Goal: Information Seeking & Learning: Check status

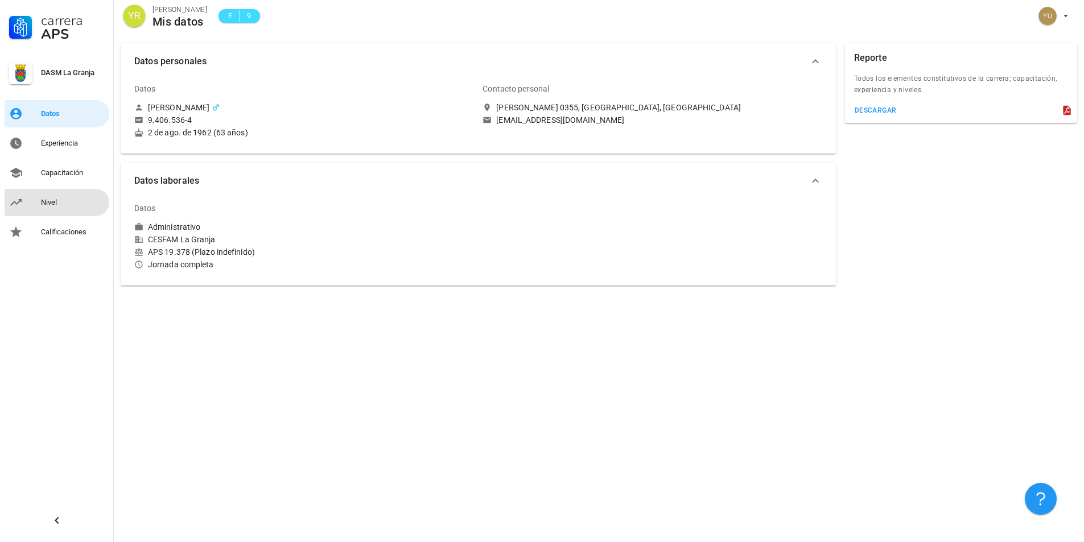
click at [52, 207] on div "Nivel" at bounding box center [73, 202] width 64 height 9
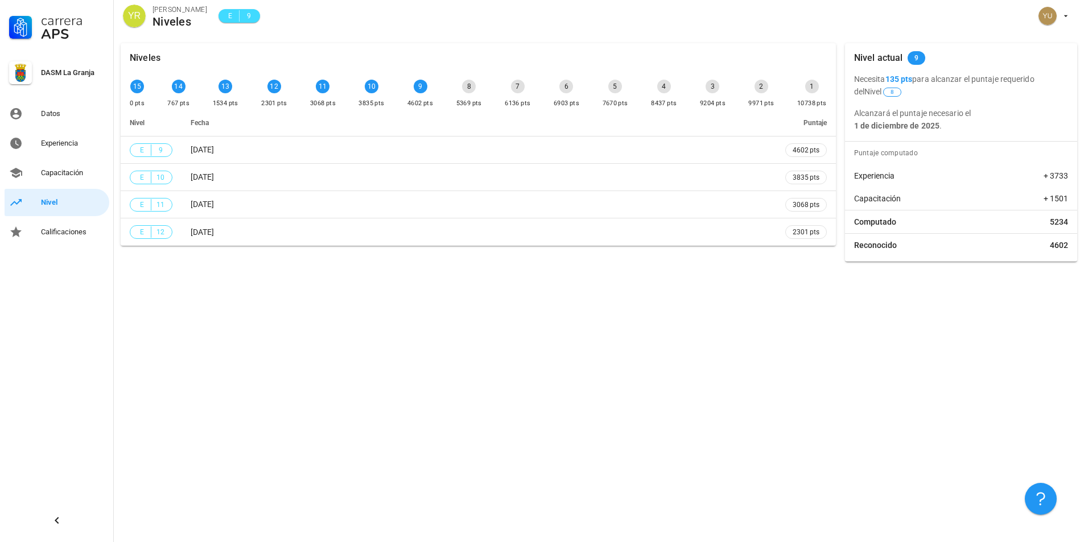
click at [419, 84] on div "9" at bounding box center [421, 87] width 14 height 14
click at [42, 173] on div "Capacitación" at bounding box center [73, 172] width 64 height 9
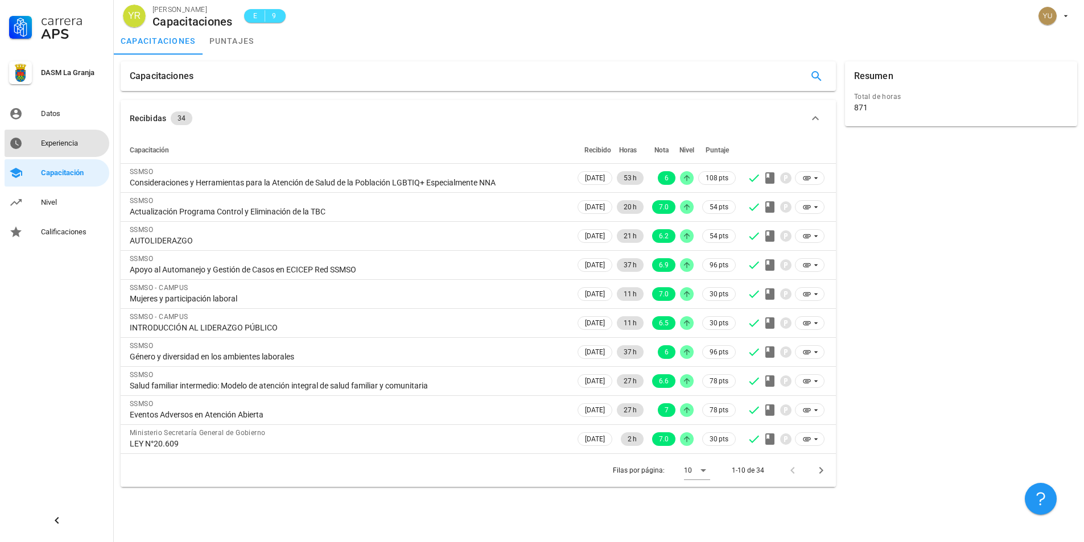
click at [74, 143] on div "Experiencia" at bounding box center [73, 143] width 64 height 9
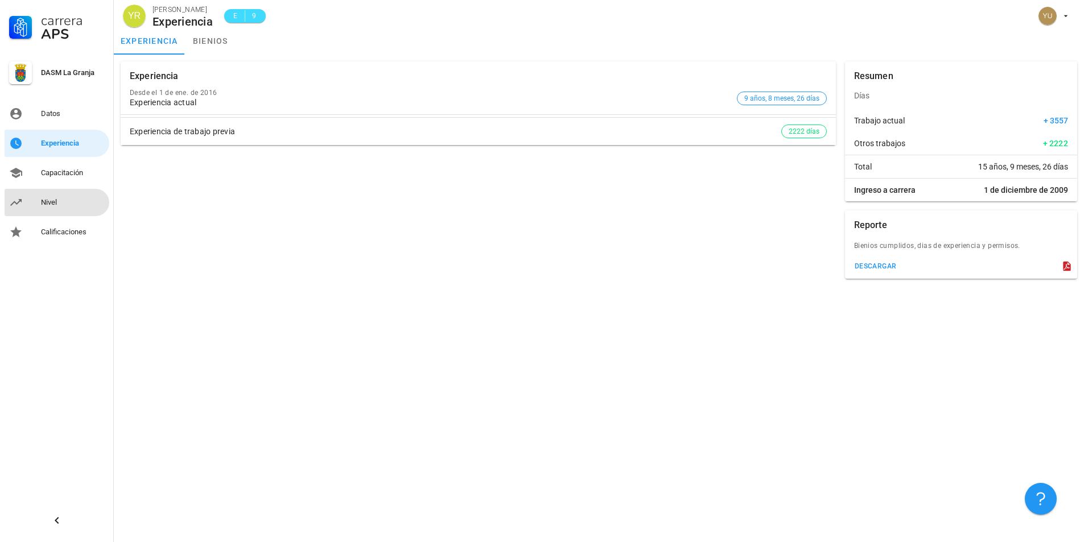
drag, startPoint x: 35, startPoint y: 203, endPoint x: 42, endPoint y: 192, distance: 12.6
click at [35, 203] on link "Nivel" at bounding box center [57, 202] width 105 height 27
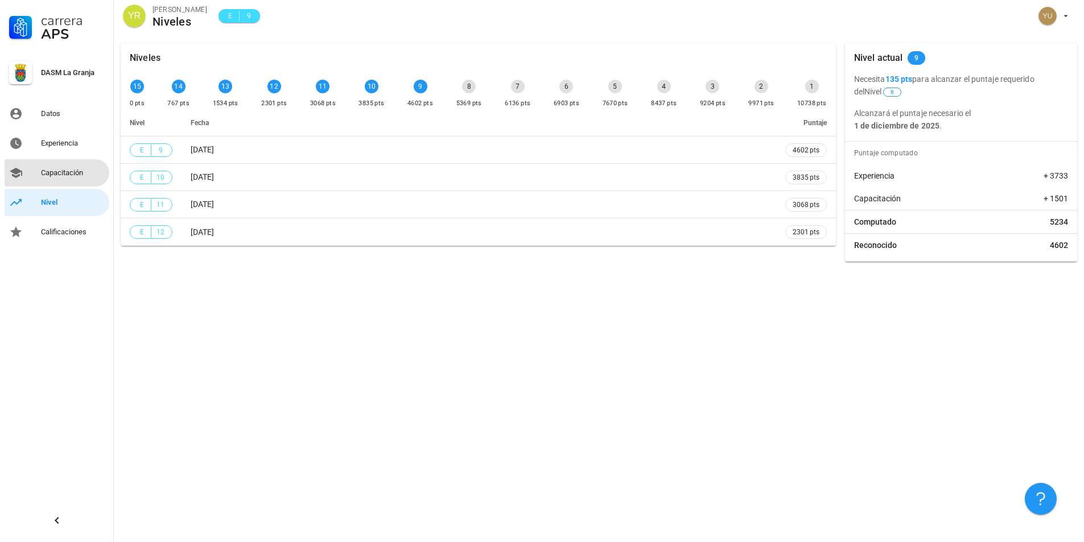
click at [75, 164] on div "Capacitación" at bounding box center [73, 173] width 64 height 18
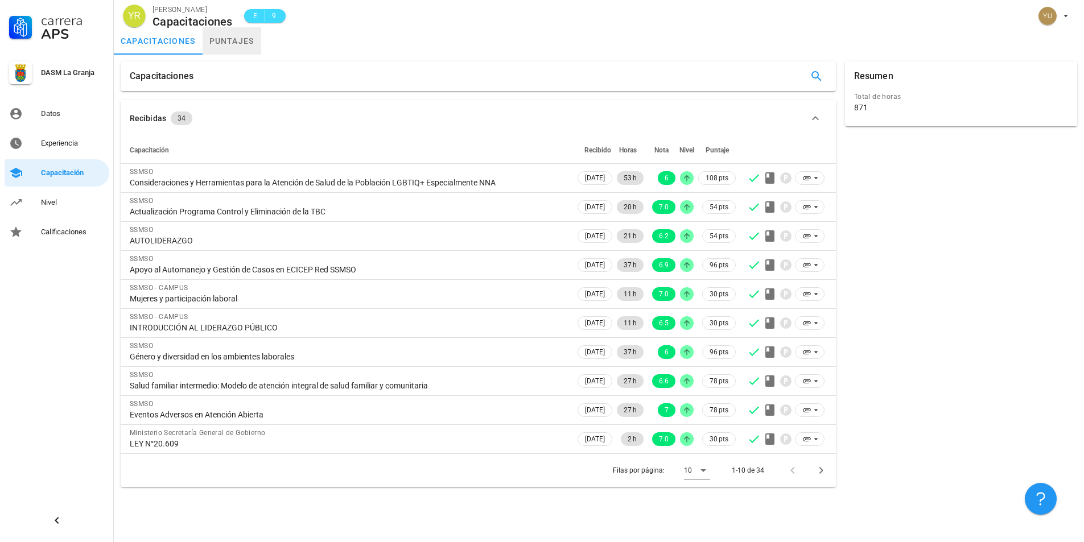
click at [226, 39] on link "puntajes" at bounding box center [232, 40] width 59 height 27
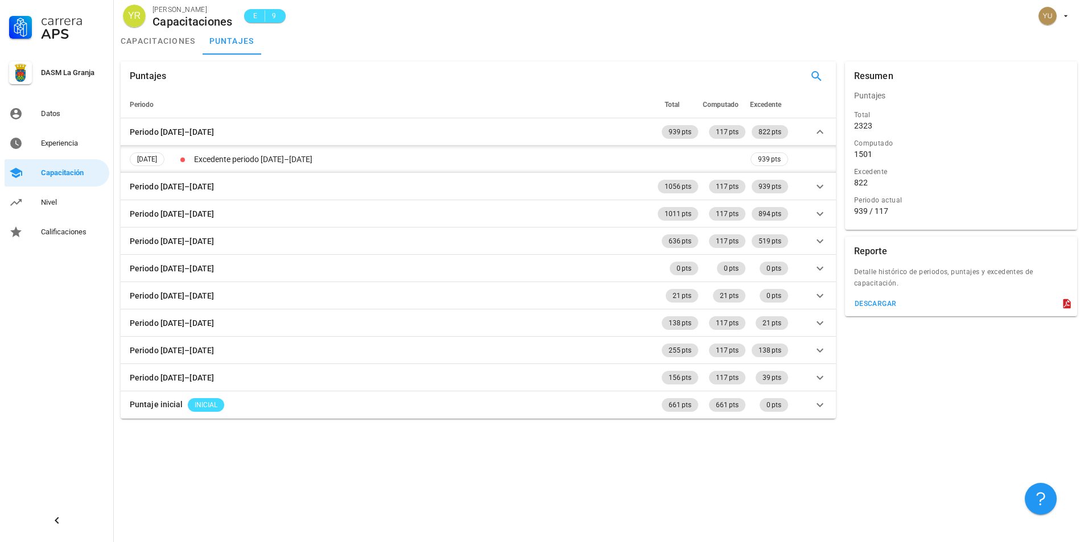
click at [399, 471] on div "Puntajes Periodo Total Computado Excedente Periodo [DATE]–[DATE] 939 pts 117 pt…" at bounding box center [599, 299] width 970 height 488
click at [24, 109] on link "Datos" at bounding box center [57, 113] width 105 height 27
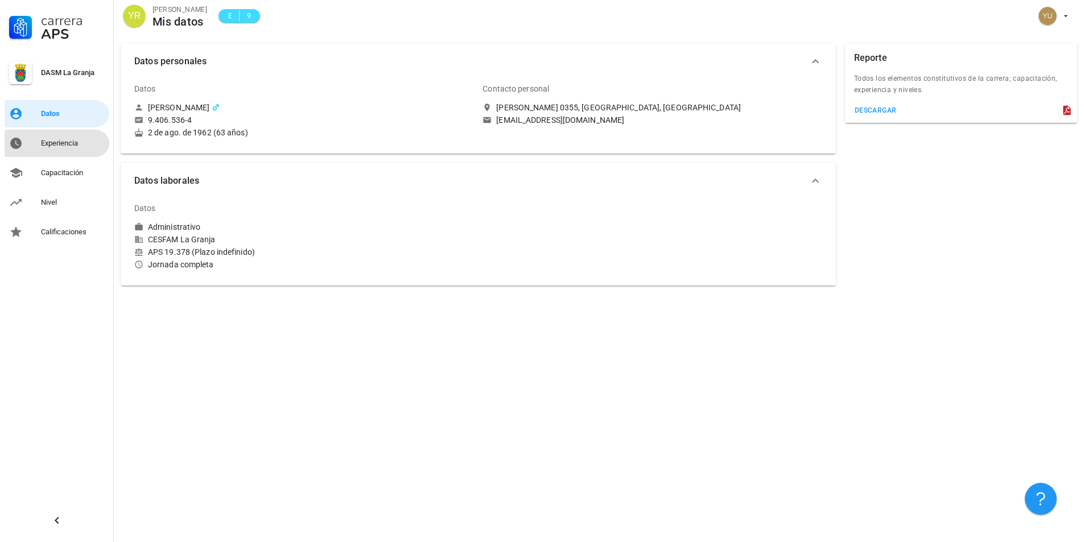
click at [48, 145] on div "Experiencia" at bounding box center [73, 143] width 64 height 9
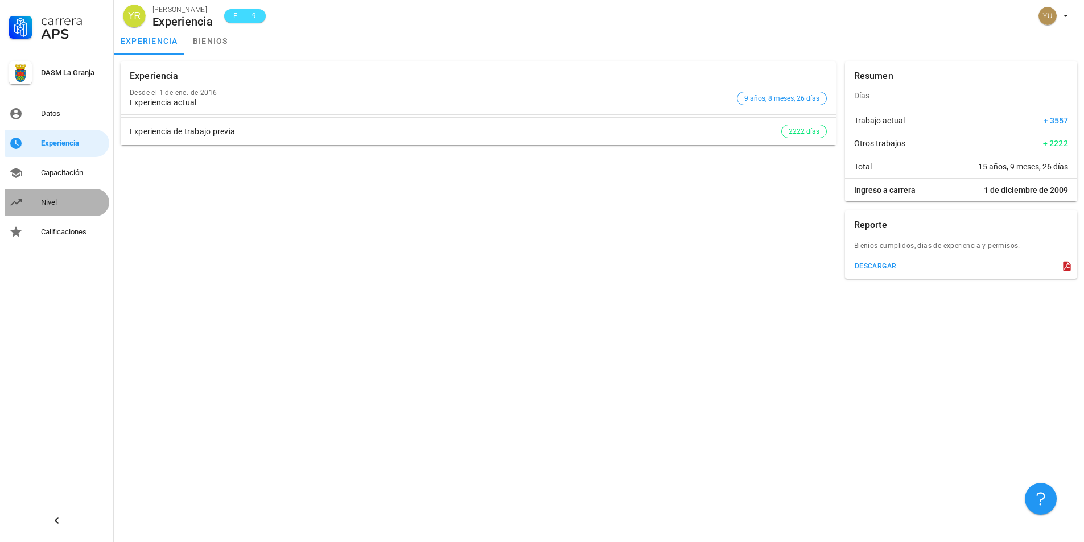
click at [55, 208] on div "Nivel" at bounding box center [73, 202] width 64 height 18
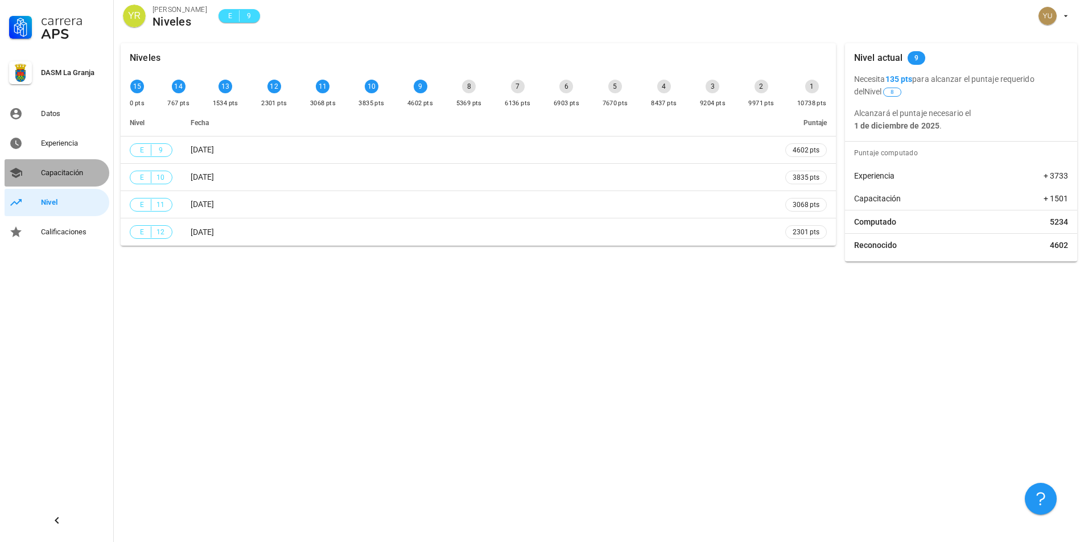
click at [84, 175] on div "Capacitación" at bounding box center [73, 172] width 64 height 9
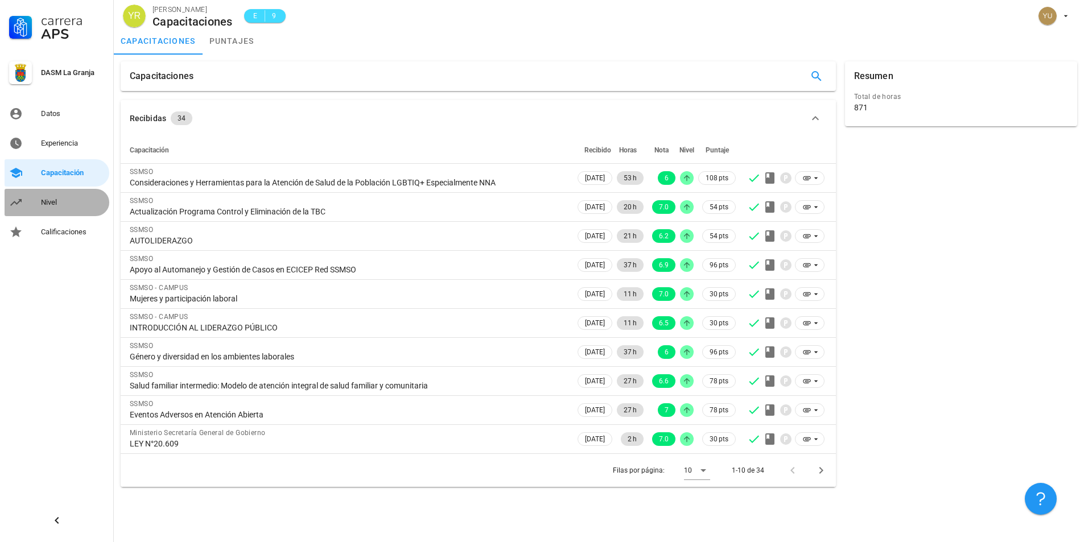
click at [46, 208] on div "Nivel" at bounding box center [73, 202] width 64 height 18
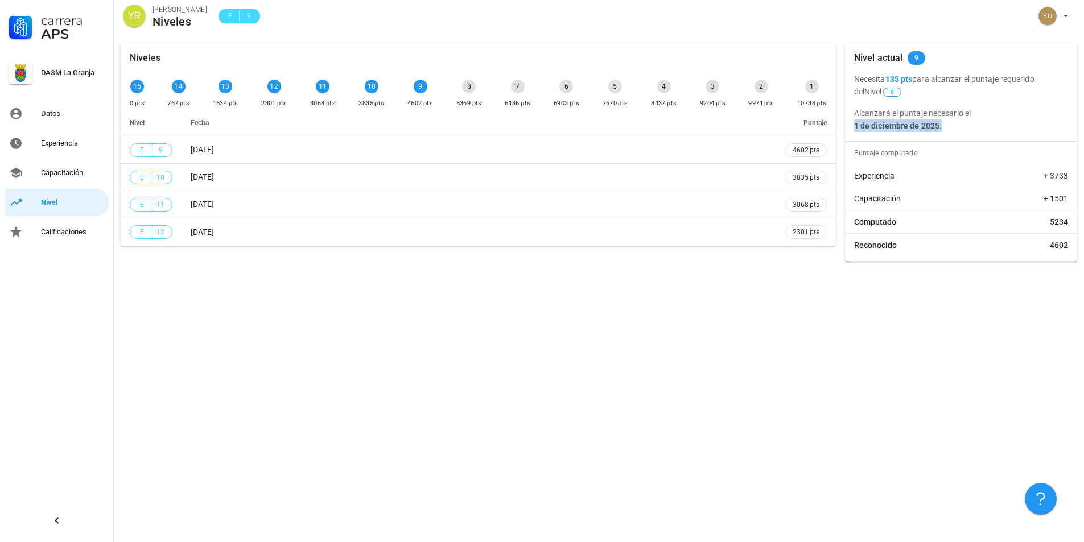
drag, startPoint x: 851, startPoint y: 124, endPoint x: 956, endPoint y: 131, distance: 105.5
click at [956, 131] on div "Necesita 135 pts para alcanzar el puntaje requerido del Nivel 8 Alcanzará el pu…" at bounding box center [961, 102] width 232 height 59
click at [57, 130] on link "Experiencia" at bounding box center [57, 143] width 105 height 27
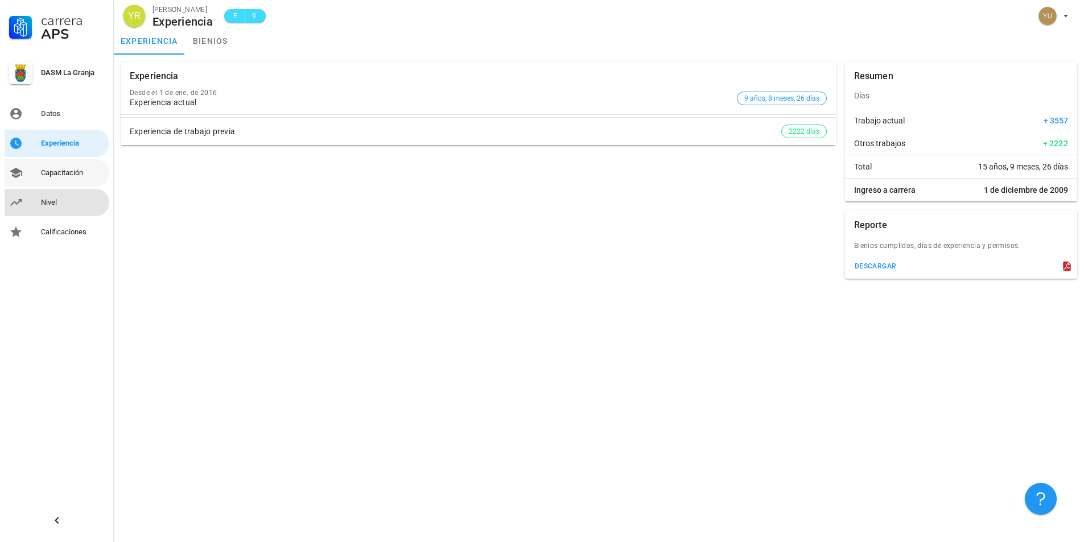
click at [50, 190] on link "Nivel" at bounding box center [57, 202] width 105 height 27
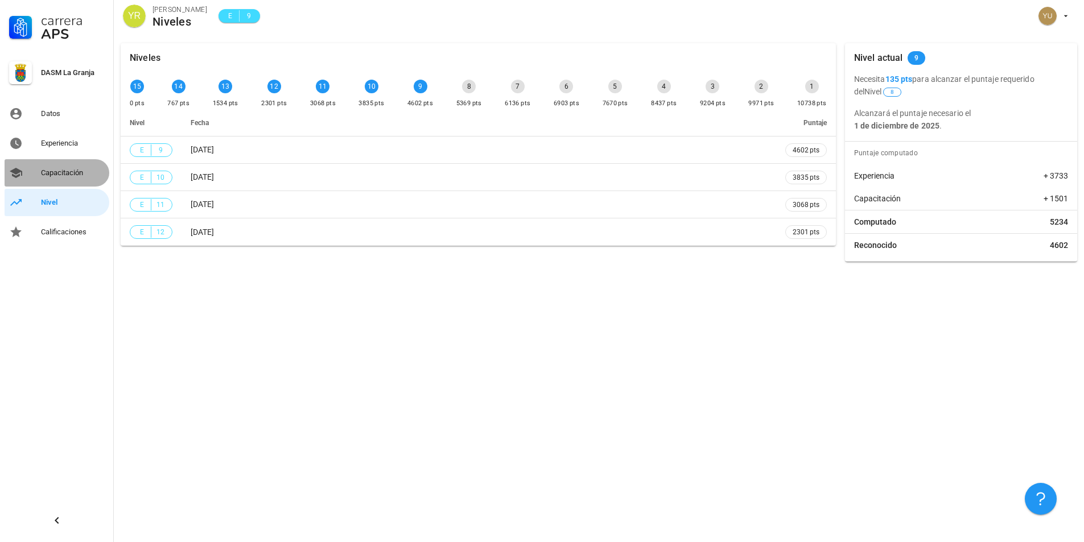
click at [60, 171] on div "Capacitación" at bounding box center [73, 172] width 64 height 9
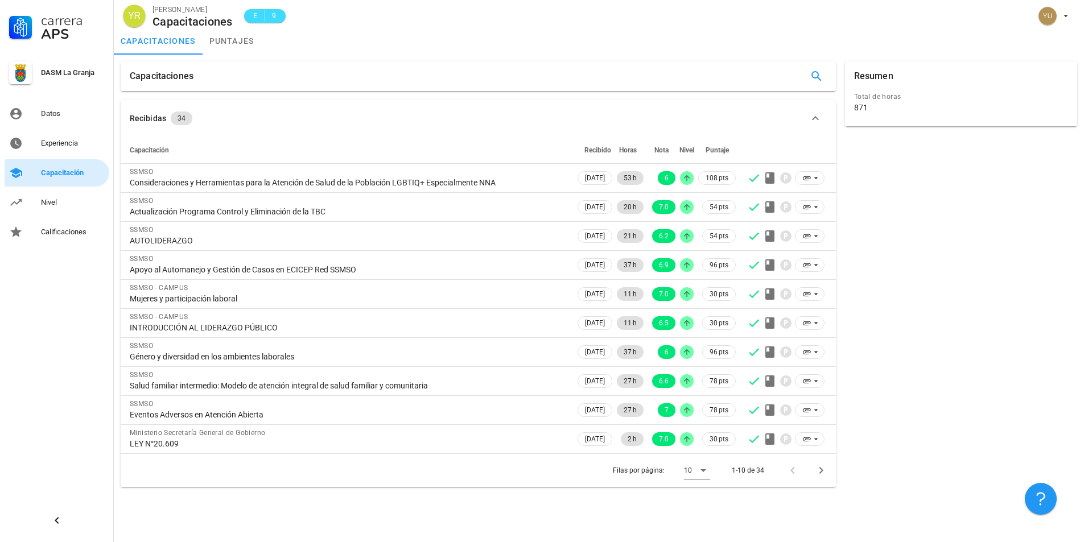
click at [64, 170] on div "Capacitación" at bounding box center [73, 172] width 64 height 9
click at [230, 42] on link "puntajes" at bounding box center [232, 40] width 59 height 27
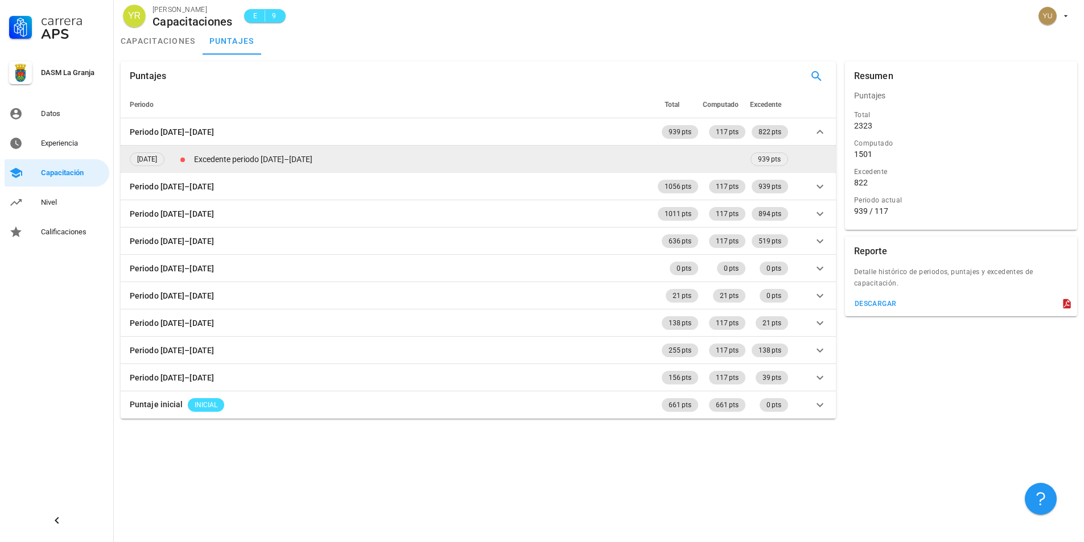
drag, startPoint x: 130, startPoint y: 164, endPoint x: 389, endPoint y: 153, distance: 259.1
click at [364, 162] on tr "[DATE] Excedente periodo [DATE]–[DATE] 939 pts" at bounding box center [478, 159] width 715 height 27
click at [389, 153] on td "Excedente periodo [DATE]–[DATE]" at bounding box center [470, 159] width 556 height 27
drag, startPoint x: 733, startPoint y: 153, endPoint x: 808, endPoint y: 163, distance: 75.7
click at [808, 163] on tr "[DATE] Excedente periodo [DATE]–[DATE] 939 pts" at bounding box center [478, 159] width 715 height 27
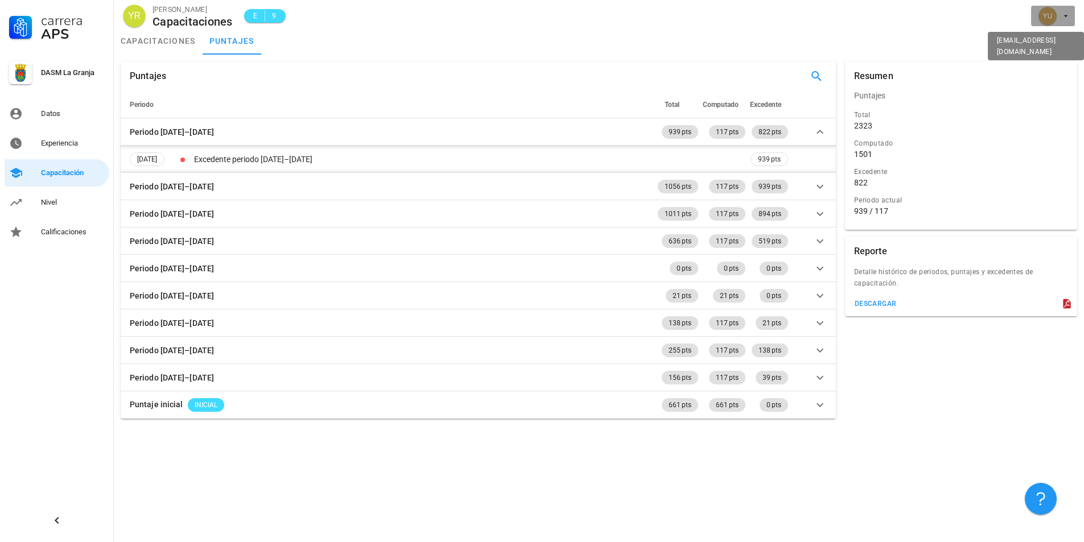
click at [1065, 17] on icon "button" at bounding box center [1066, 16] width 4 height 2
click at [1057, 38] on div "Salir" at bounding box center [1059, 44] width 18 height 23
